Goal: Task Accomplishment & Management: Manage account settings

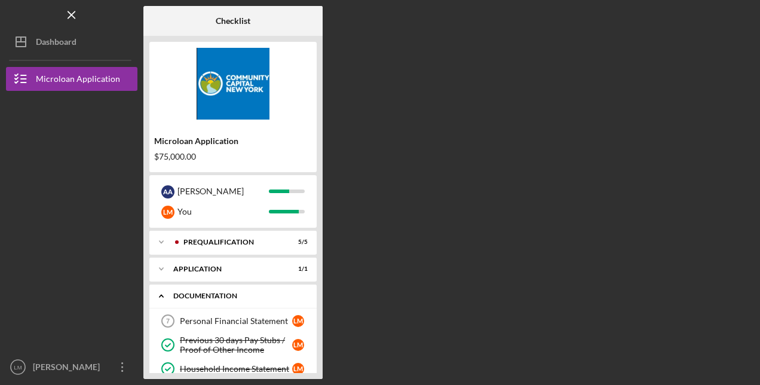
click at [165, 297] on icon "Icon/Expander" at bounding box center [161, 296] width 24 height 24
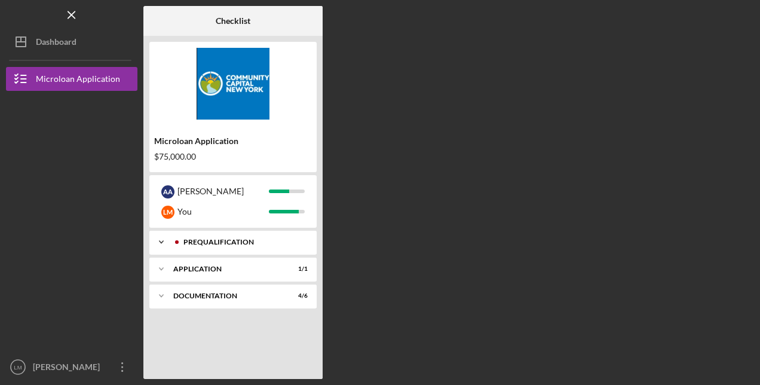
click at [163, 240] on icon "Icon/Expander" at bounding box center [161, 242] width 24 height 24
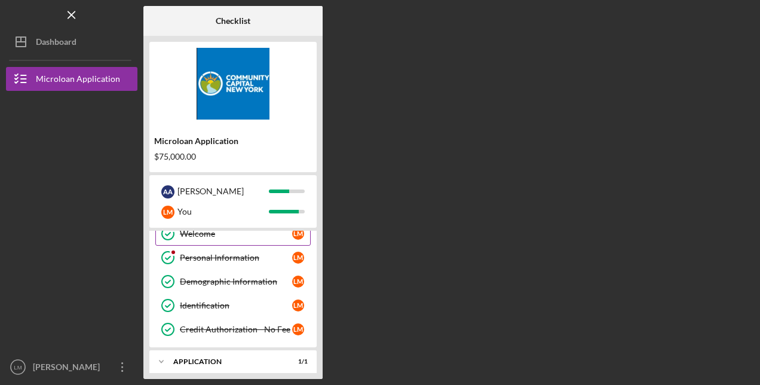
scroll to position [60, 0]
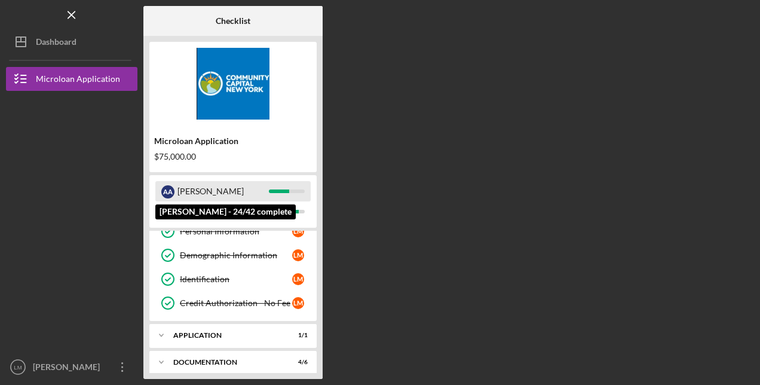
click at [197, 192] on div "[PERSON_NAME]" at bounding box center [222, 191] width 91 height 20
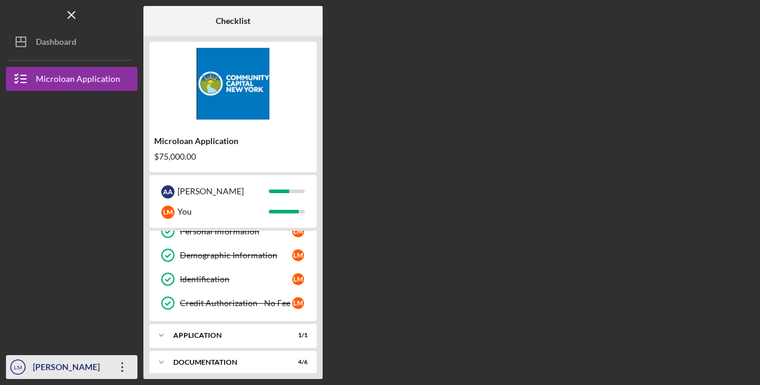
click at [79, 372] on div "[PERSON_NAME]" at bounding box center [69, 368] width 78 height 27
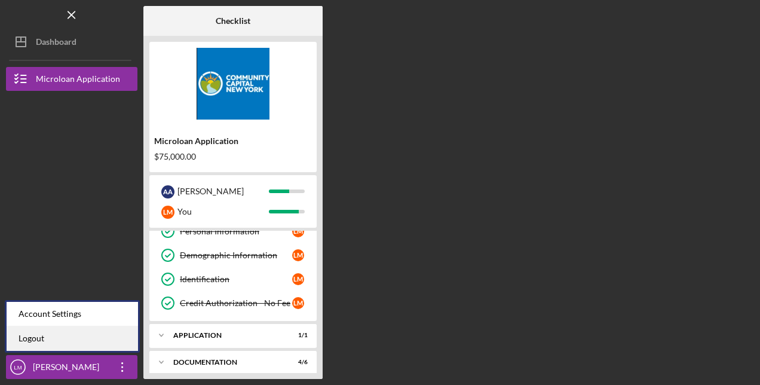
click at [54, 338] on link "Logout" at bounding box center [72, 338] width 131 height 25
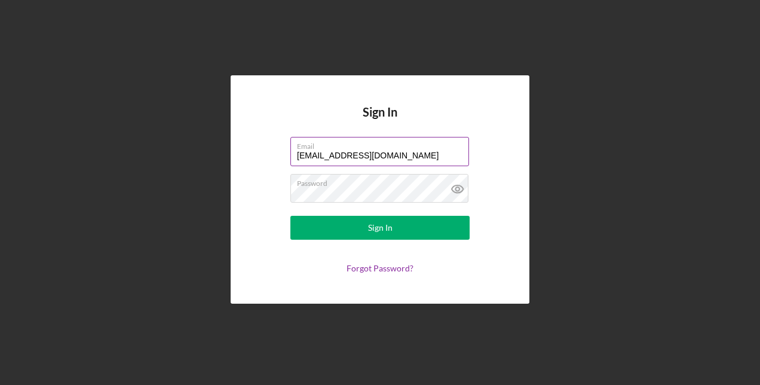
click at [423, 152] on input "[EMAIL_ADDRESS][DOMAIN_NAME]" at bounding box center [379, 151] width 179 height 29
type input "[EMAIL_ADDRESS][DOMAIN_NAME]"
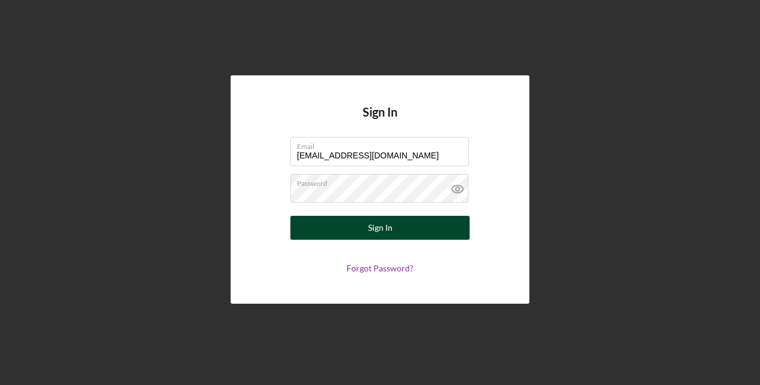
click at [402, 228] on button "Sign In" at bounding box center [379, 228] width 179 height 24
